Goal: Information Seeking & Learning: Check status

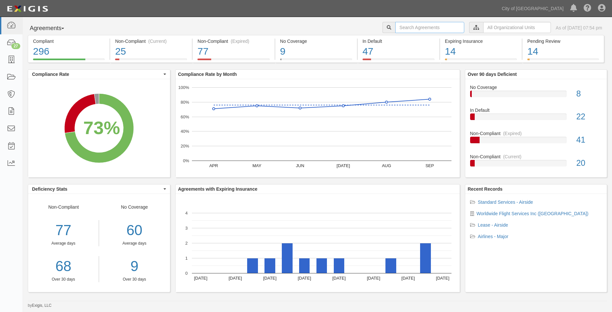
click at [414, 26] on input "text" at bounding box center [429, 27] width 69 height 11
paste input "157315"
type input "157315"
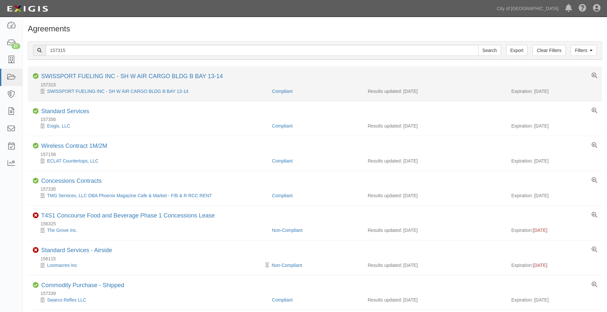
drag, startPoint x: 563, startPoint y: 92, endPoint x: 535, endPoint y: 92, distance: 27.8
click at [535, 92] on div "Expiration: [DATE]" at bounding box center [554, 91] width 86 height 7
copy div "[DATE]"
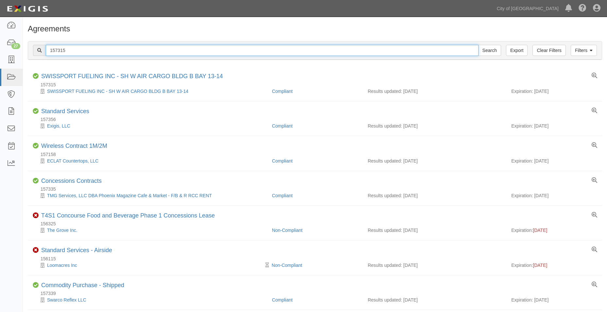
drag, startPoint x: 69, startPoint y: 51, endPoint x: 24, endPoint y: 42, distance: 46.7
click at [26, 46] on div "Filters Clear Filters Export 157315 Search Filters Compliance Status Compliant …" at bounding box center [315, 51] width 584 height 30
paste input "47168"
type input "147168"
click at [478, 45] on input "Search" at bounding box center [489, 50] width 23 height 11
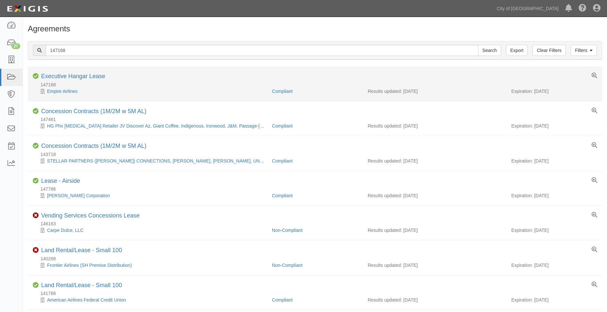
drag, startPoint x: 563, startPoint y: 91, endPoint x: 534, endPoint y: 91, distance: 29.4
click at [534, 91] on div "Expiration: [DATE]" at bounding box center [554, 91] width 86 height 7
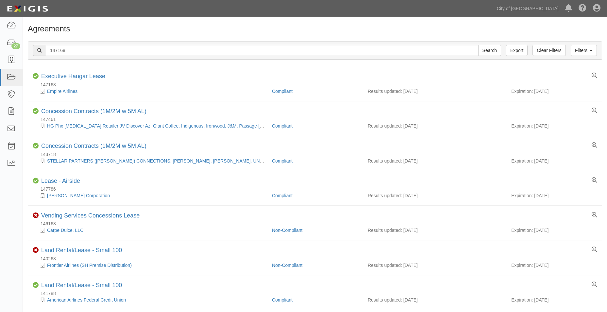
copy div "01/01/2026"
click at [86, 54] on input "147168" at bounding box center [262, 50] width 433 height 11
drag, startPoint x: 81, startPoint y: 51, endPoint x: 45, endPoint y: 51, distance: 35.9
click at [45, 51] on div "147168 Search" at bounding box center [267, 50] width 468 height 11
click at [478, 45] on input "Search" at bounding box center [489, 50] width 23 height 11
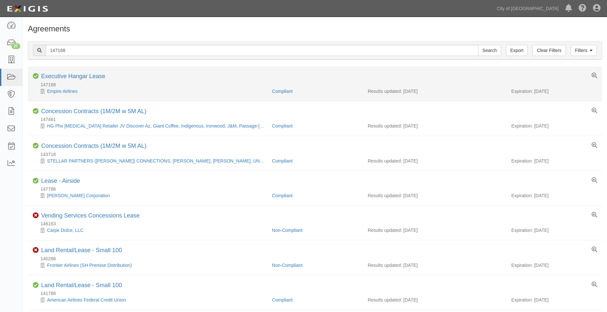
drag, startPoint x: 558, startPoint y: 92, endPoint x: 534, endPoint y: 91, distance: 24.2
click at [534, 91] on div "Expiration: [DATE]" at bounding box center [554, 91] width 86 height 7
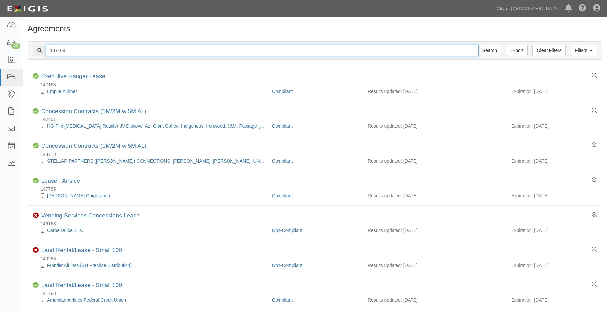
click at [60, 52] on input "147168" at bounding box center [262, 50] width 433 height 11
drag, startPoint x: 75, startPoint y: 50, endPoint x: 29, endPoint y: 43, distance: 47.0
click at [29, 43] on div "Filters Clear Filters Export 147168 Search Filters" at bounding box center [315, 51] width 574 height 18
paste input "34887"
type input "134887"
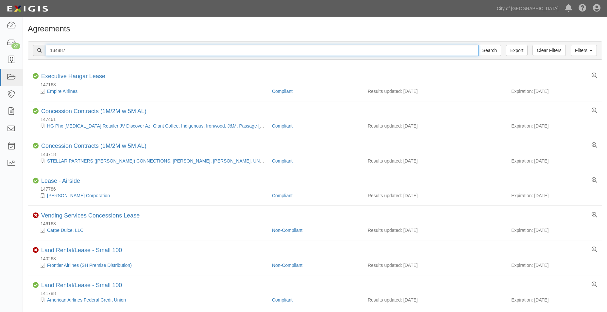
click at [478, 45] on input "Search" at bounding box center [489, 50] width 23 height 11
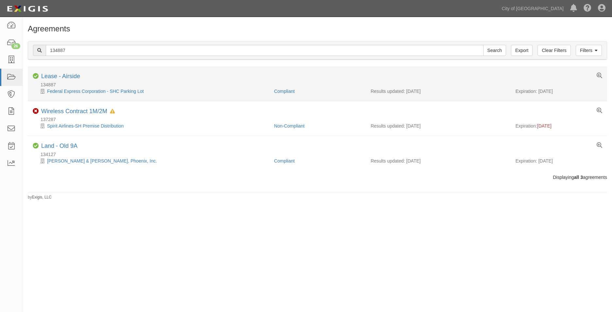
drag, startPoint x: 559, startPoint y: 90, endPoint x: 539, endPoint y: 91, distance: 20.3
click at [539, 91] on div "Expiration: [DATE]" at bounding box center [558, 91] width 87 height 7
copy div "07/01/2026"
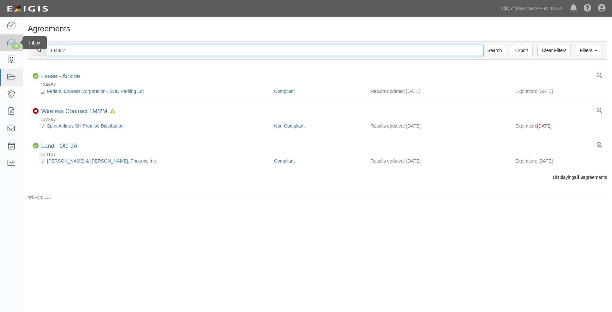
drag, startPoint x: 75, startPoint y: 51, endPoint x: 11, endPoint y: 44, distance: 63.7
click at [17, 44] on body "Toggle navigation Dashboard 26 Inbox Parties Agreements Coverages Documents Mes…" at bounding box center [306, 150] width 612 height 300
paste input "54728"
type input "154728"
click at [483, 45] on input "Search" at bounding box center [494, 50] width 23 height 11
